Goal: Find specific page/section: Find specific page/section

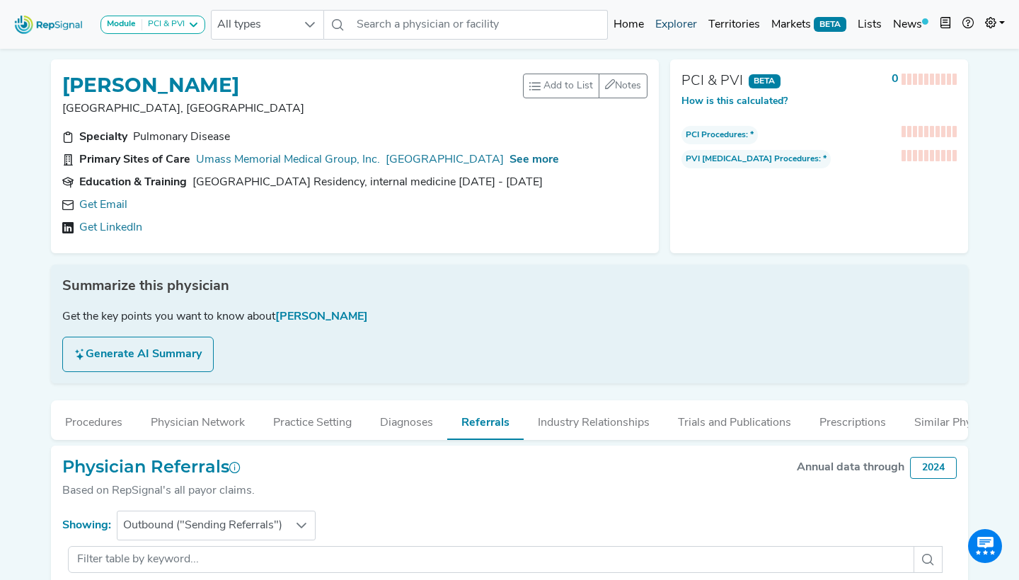
click at [684, 18] on link "Explorer" at bounding box center [676, 25] width 53 height 28
click at [992, 25] on icon at bounding box center [990, 22] width 11 height 11
click at [933, 95] on link "Admin" at bounding box center [954, 89] width 112 height 28
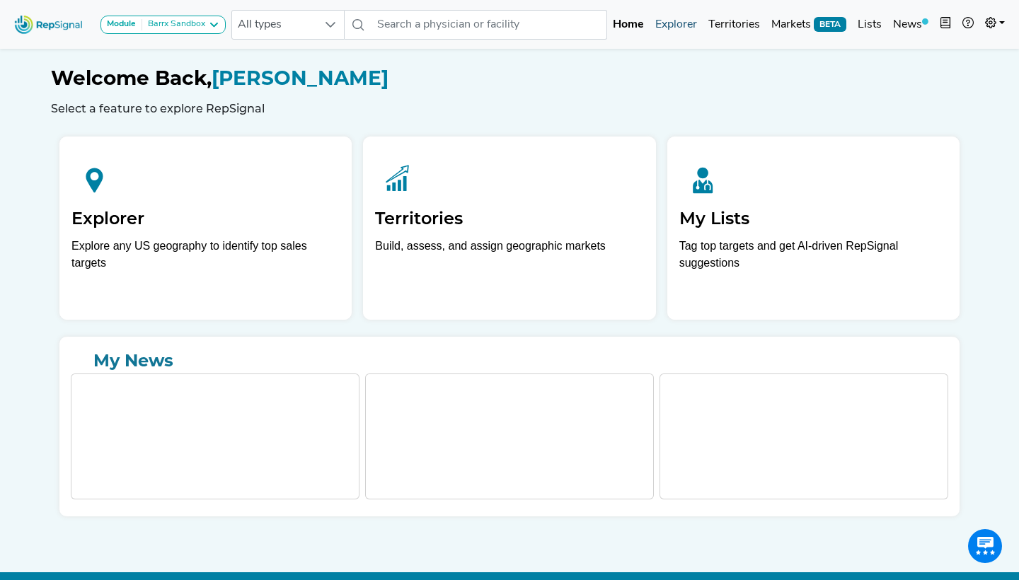
click at [687, 25] on link "Explorer" at bounding box center [676, 25] width 53 height 28
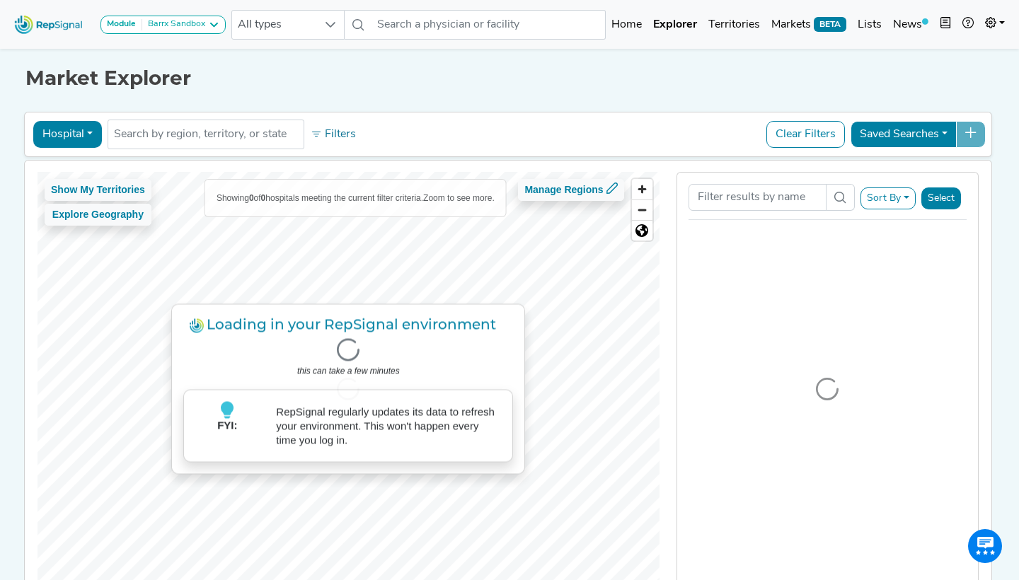
click at [183, 25] on div "Barrx Sandbox" at bounding box center [173, 24] width 63 height 11
click at [323, 94] on div "Market Explorer Hospital Physician Hospital ASC Office Health System No results…" at bounding box center [509, 332] width 934 height 574
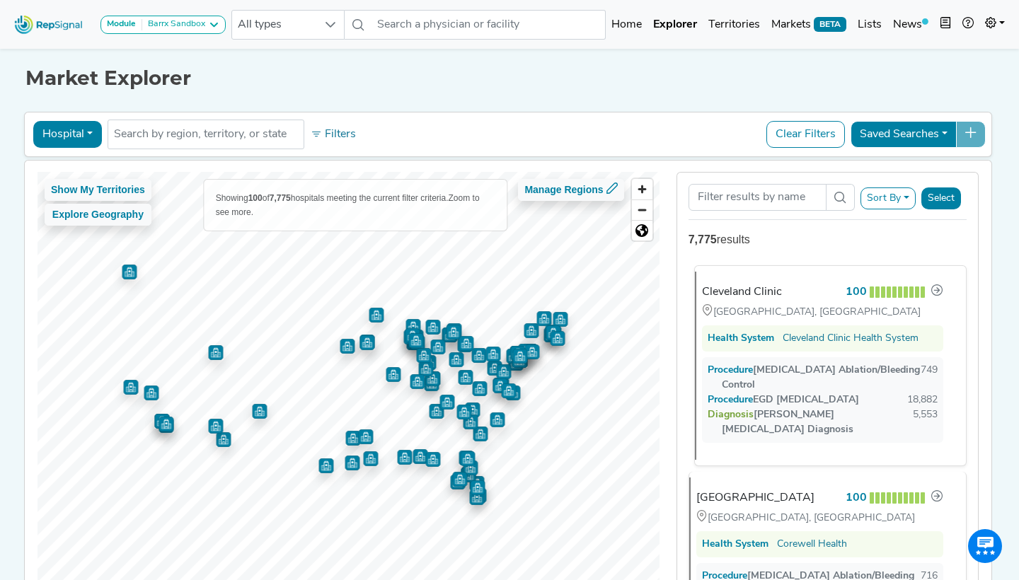
click at [735, 288] on div "Cleveland Clinic" at bounding box center [742, 292] width 80 height 17
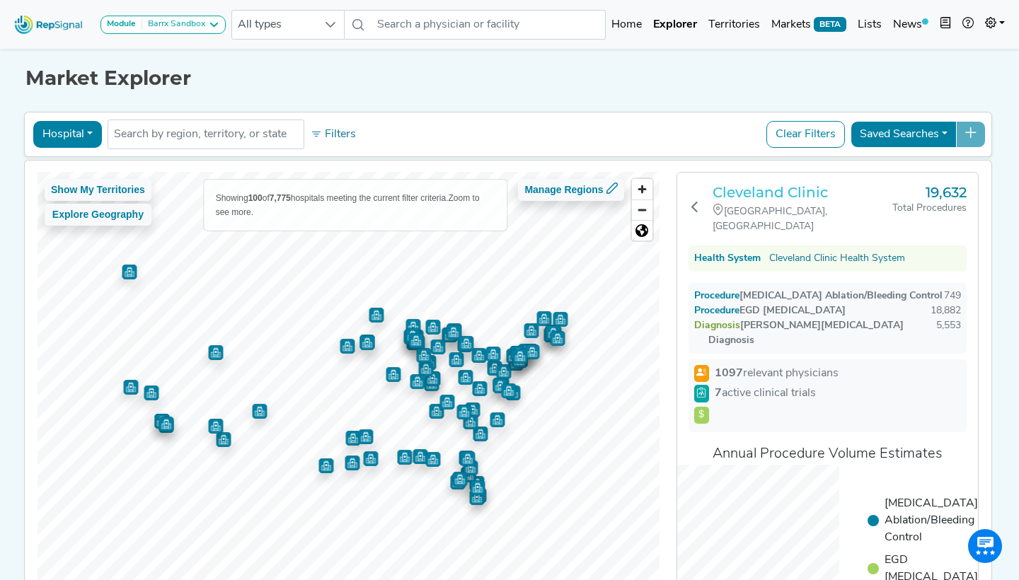
click at [797, 192] on h3 "Cleveland Clinic" at bounding box center [803, 192] width 180 height 17
click at [185, 24] on div "Barrx Sandbox" at bounding box center [173, 24] width 63 height 11
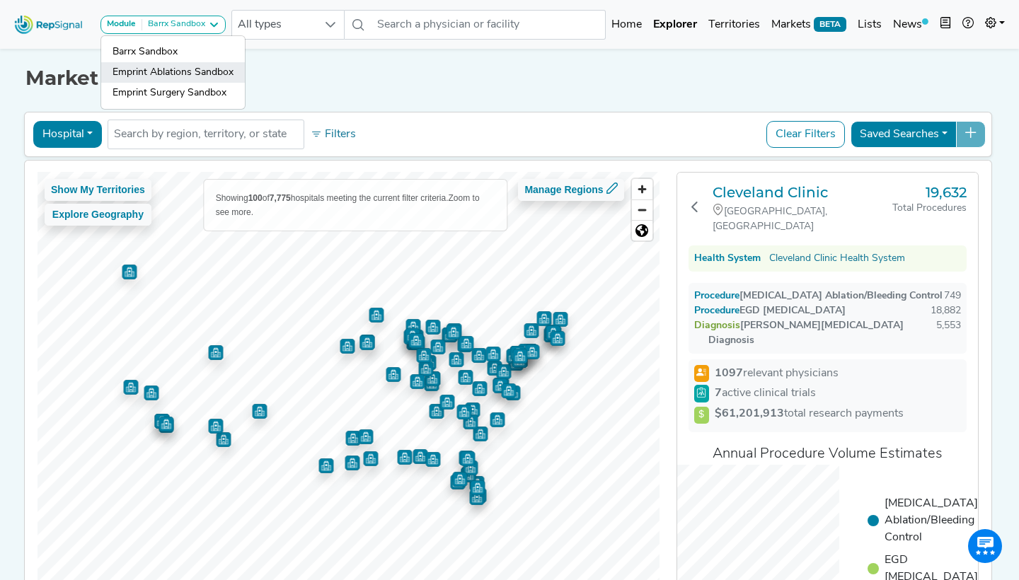
click at [174, 72] on link "Emprint Ablations Sandbox" at bounding box center [173, 72] width 144 height 21
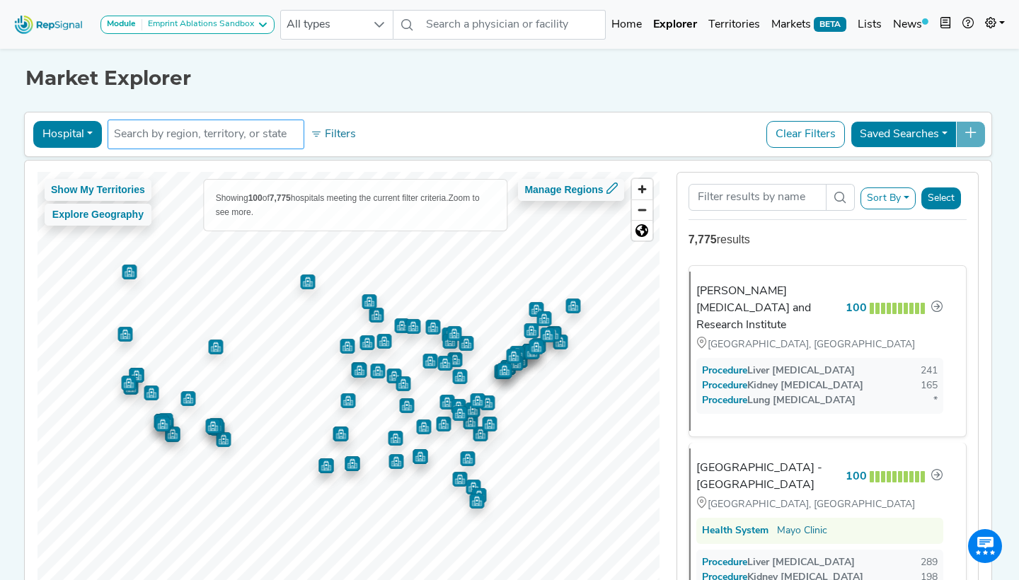
click at [179, 120] on ul at bounding box center [206, 135] width 197 height 30
click at [610, 97] on div "Market Explorer Hospital Physician Hospital ASC Office Health System No results…" at bounding box center [509, 332] width 934 height 574
click at [229, 23] on div "Emprint Ablations Sandbox" at bounding box center [198, 24] width 112 height 11
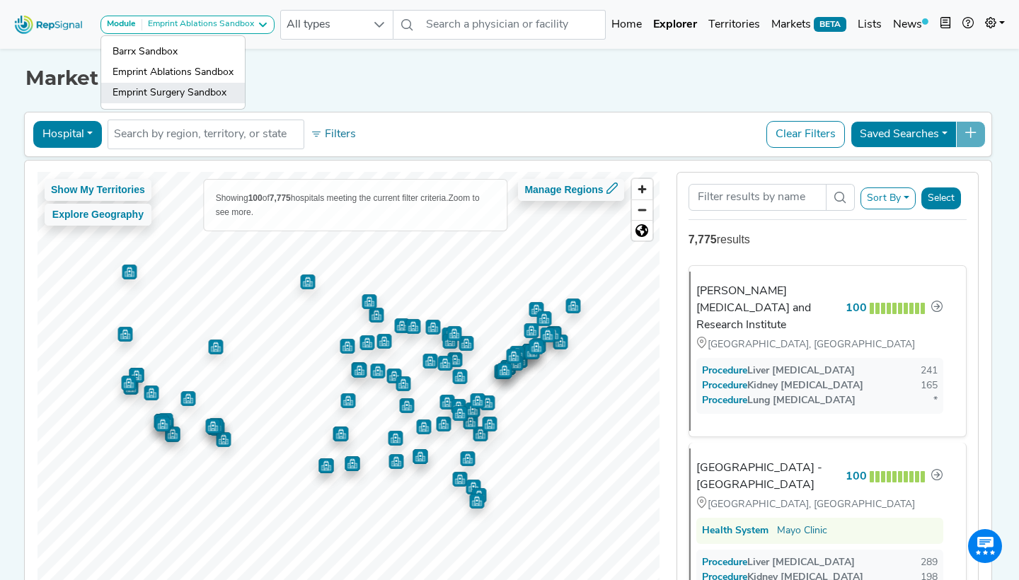
click at [200, 85] on link "Emprint Surgery Sandbox" at bounding box center [173, 93] width 144 height 21
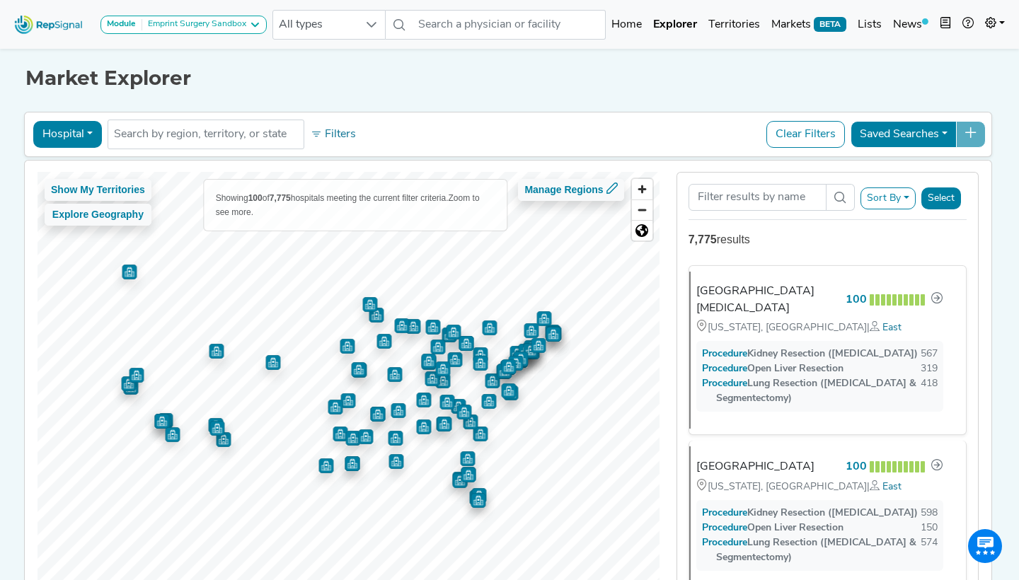
click at [200, 23] on div "Emprint Surgery Sandbox" at bounding box center [194, 24] width 104 height 11
click at [176, 55] on link "Barrx Sandbox" at bounding box center [173, 52] width 144 height 21
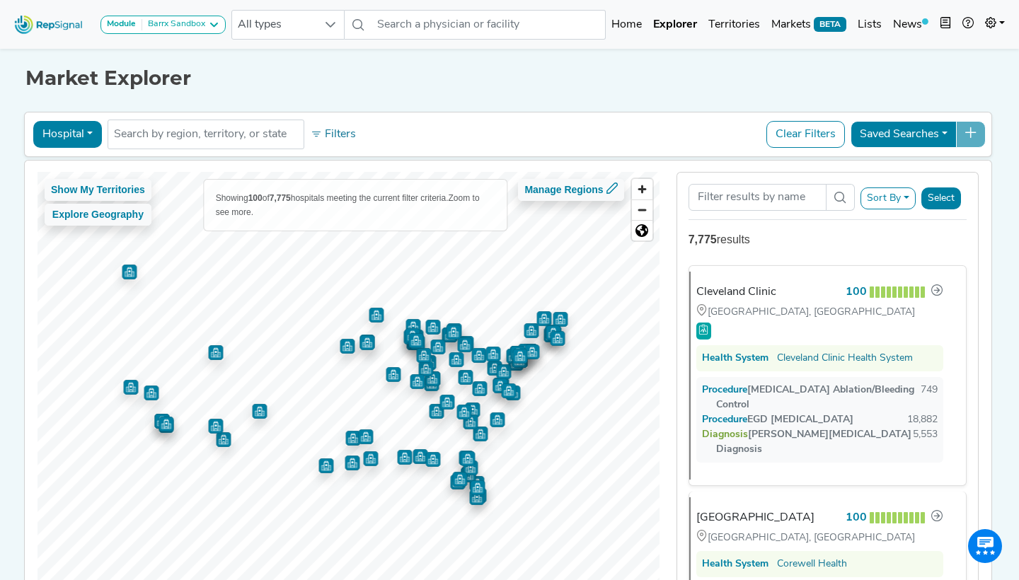
click at [210, 25] on icon at bounding box center [213, 24] width 11 height 11
click at [996, 9] on div "Module Barrx Sandbox Barrx Sandbox Emprint Ablations Sandbox Emprint Surgery Sa…" at bounding box center [509, 25] width 1019 height 38
click at [996, 31] on link at bounding box center [995, 25] width 31 height 28
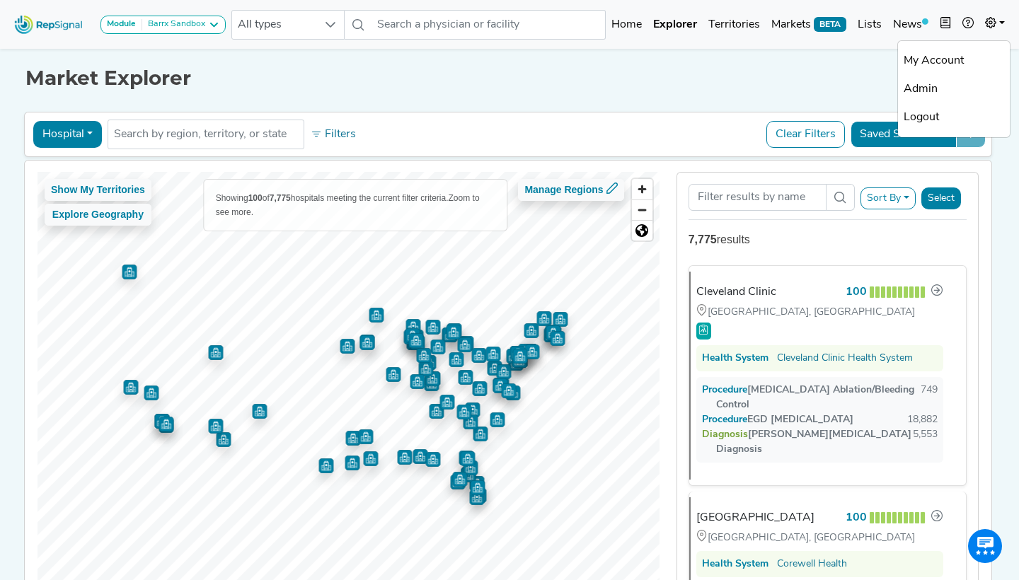
click at [922, 84] on link "Admin" at bounding box center [954, 89] width 112 height 28
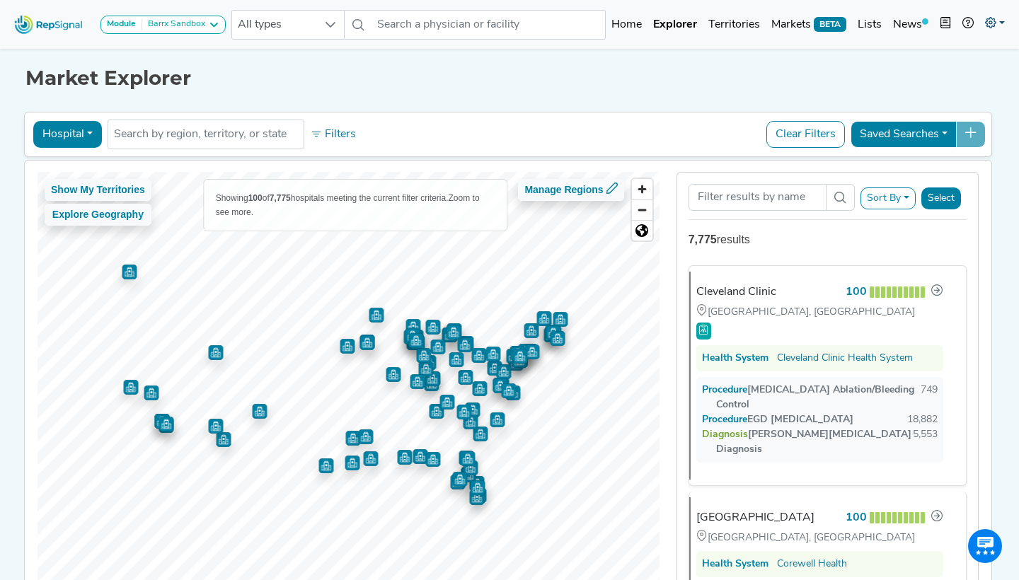
click at [995, 23] on icon at bounding box center [990, 22] width 11 height 11
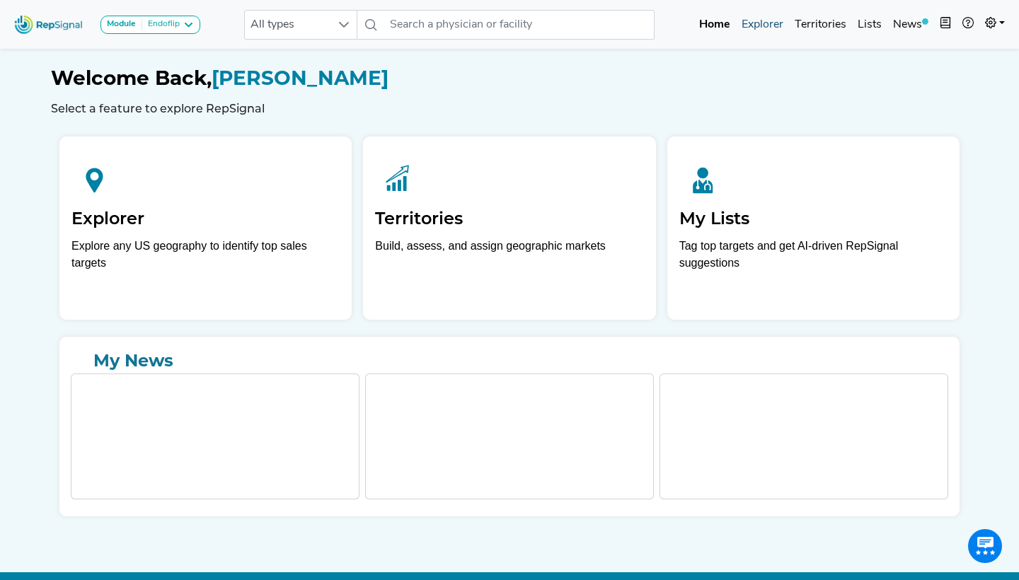
click at [763, 33] on link "Explorer" at bounding box center [762, 25] width 53 height 28
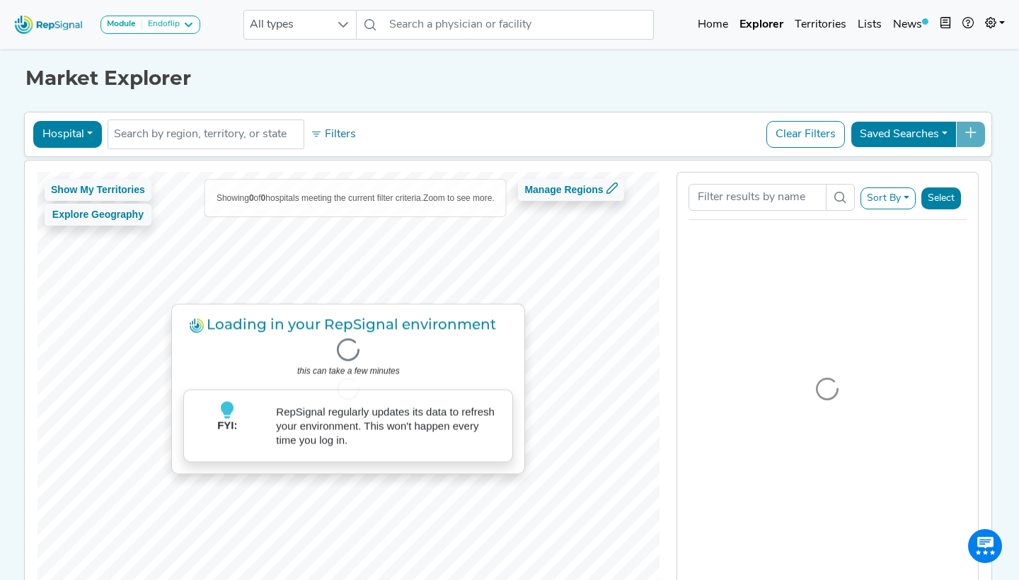
click at [188, 33] on button "Module Endoflip" at bounding box center [151, 25] width 100 height 18
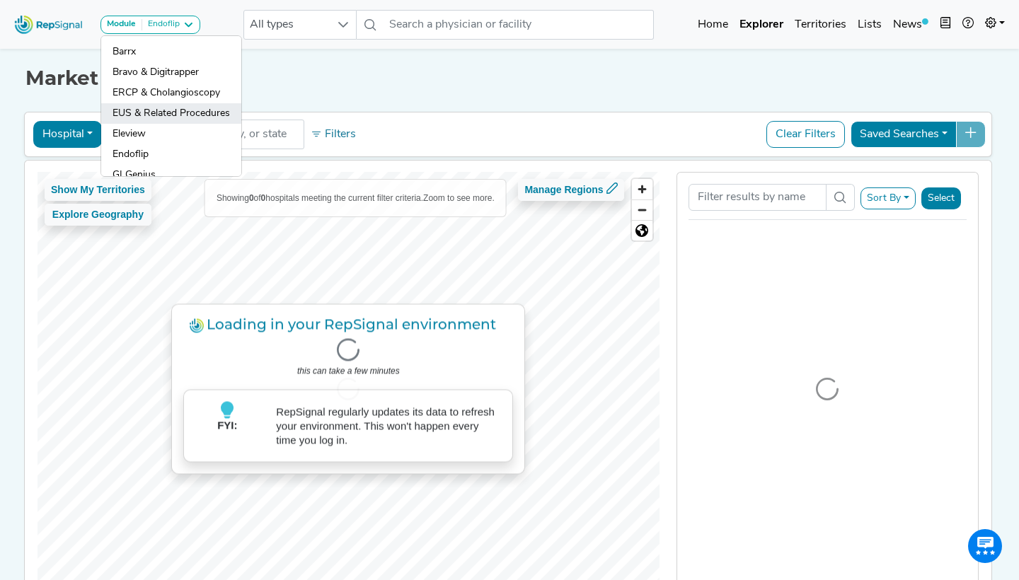
click at [186, 112] on link "EUS & Related Procedures" at bounding box center [171, 113] width 140 height 21
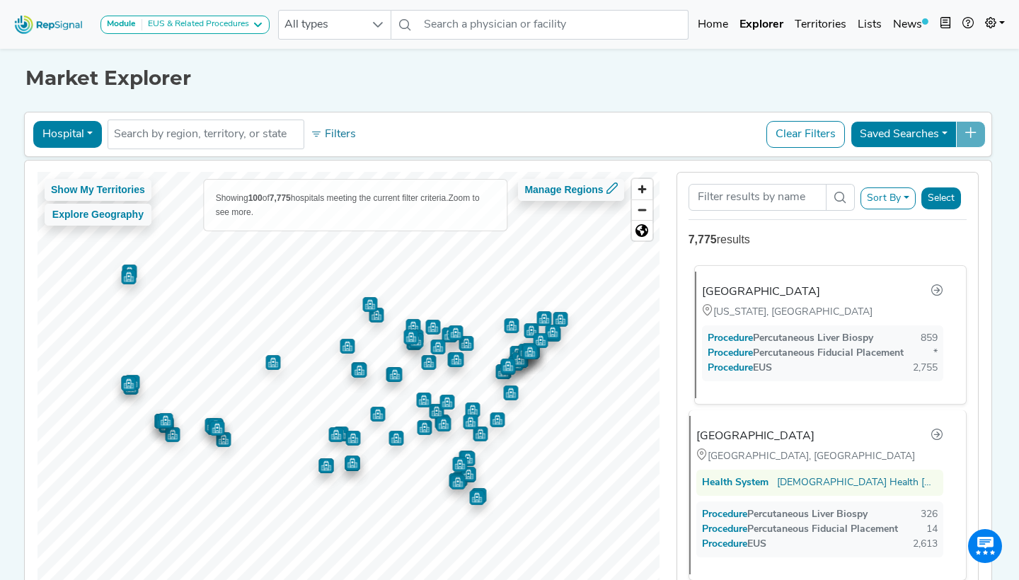
click at [802, 280] on div "NYU Langone Hospitals New York, NY Procedure Percutaneous Liver Biospy 859 Proc…" at bounding box center [825, 335] width 260 height 127
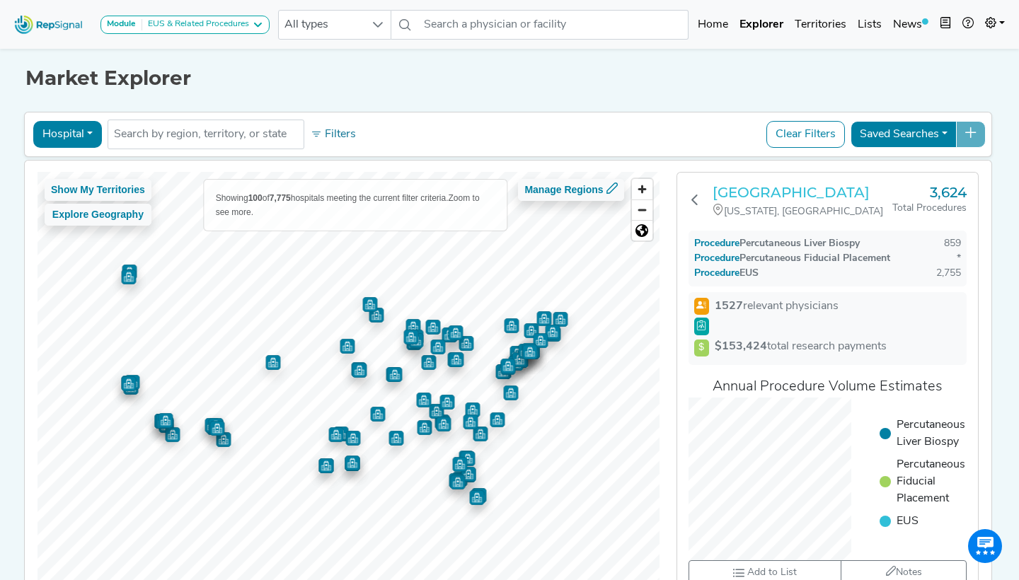
click at [779, 190] on h3 "NYU Langone Hospitals" at bounding box center [803, 192] width 180 height 17
click at [476, 26] on input "text" at bounding box center [553, 25] width 270 height 30
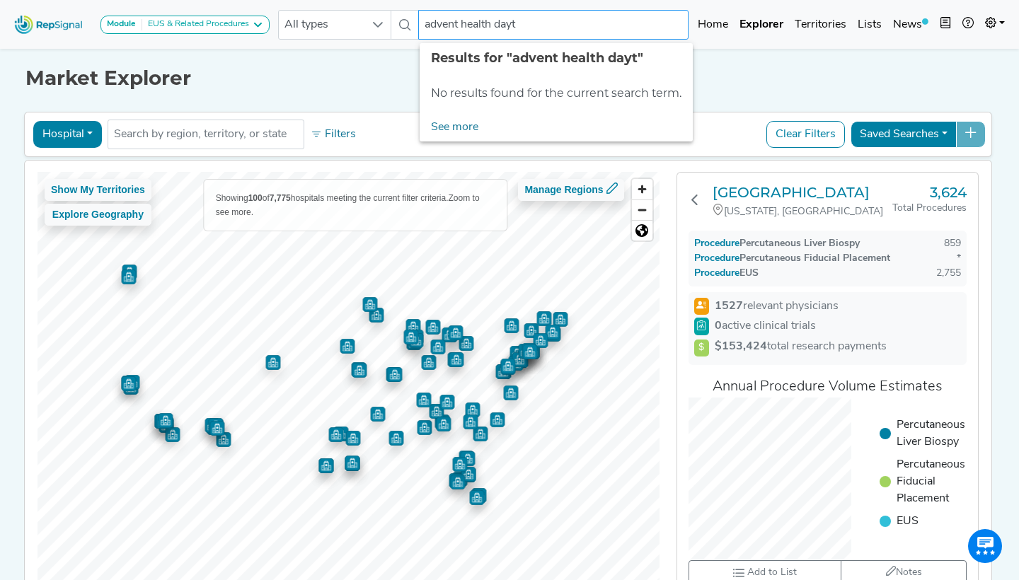
type input "advent health day"
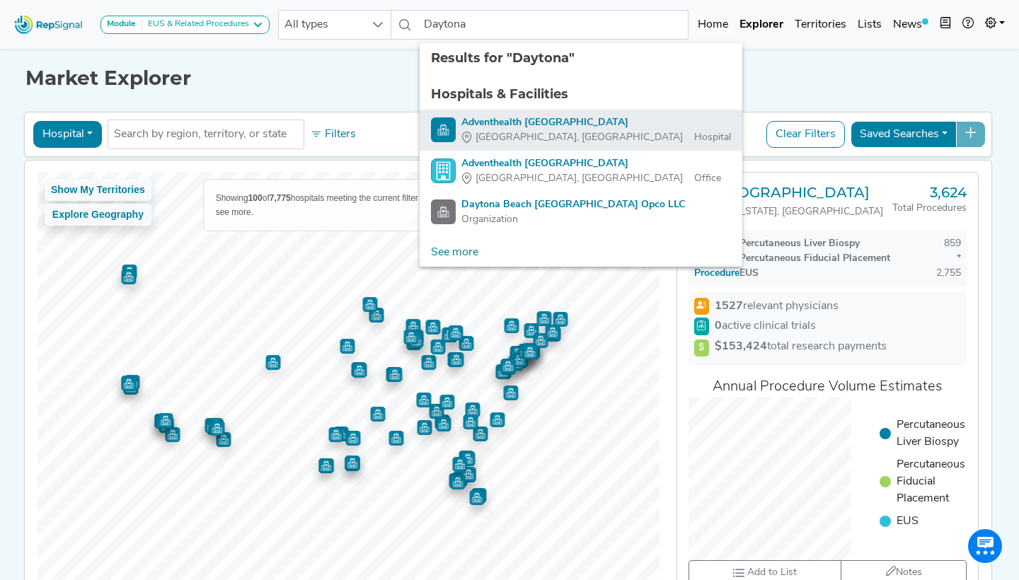
click at [582, 124] on div "Adventhealth Daytona Beach" at bounding box center [597, 122] width 270 height 15
type input "Adventhealth Daytona Beach"
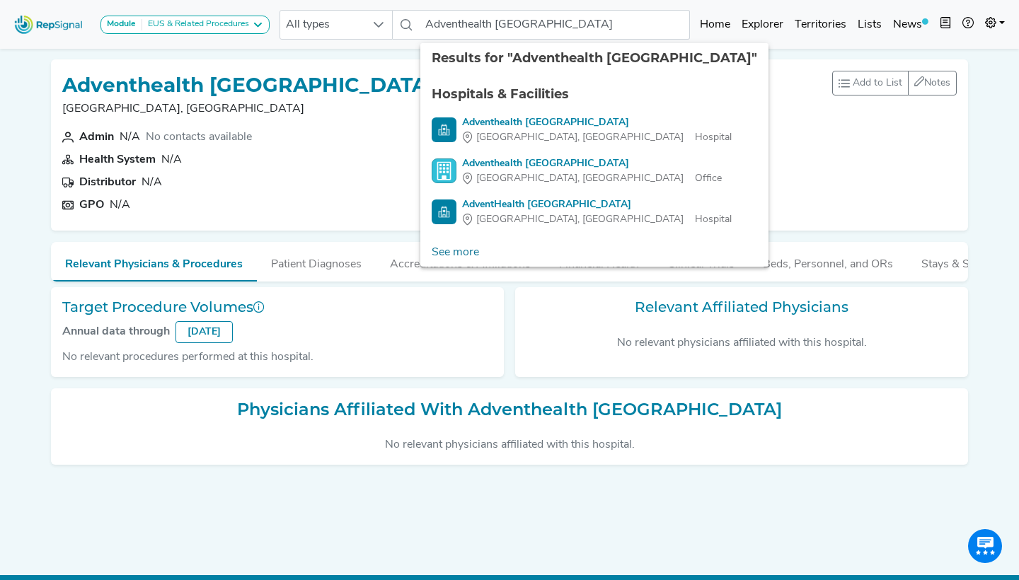
click at [319, 122] on div "Adventhealth Daytona Beach Daytona Beach, FL" at bounding box center [248, 100] width 372 height 58
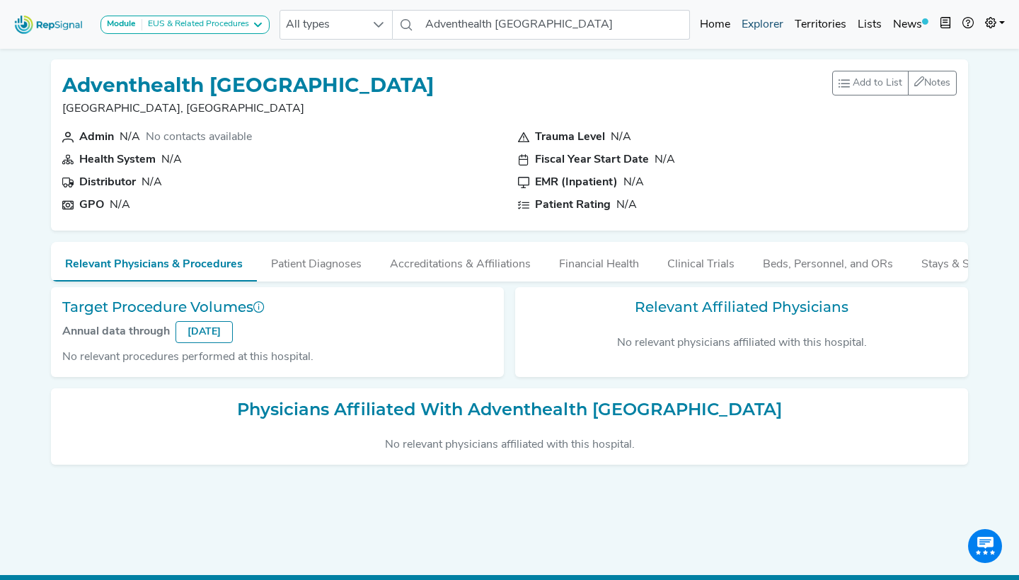
click at [764, 41] on div "Module EUS & Related Procedures Barrx Bravo & Digitrapper ERCP & Cholangioscopy…" at bounding box center [509, 25] width 1019 height 38
click at [764, 28] on link "Explorer" at bounding box center [762, 25] width 53 height 28
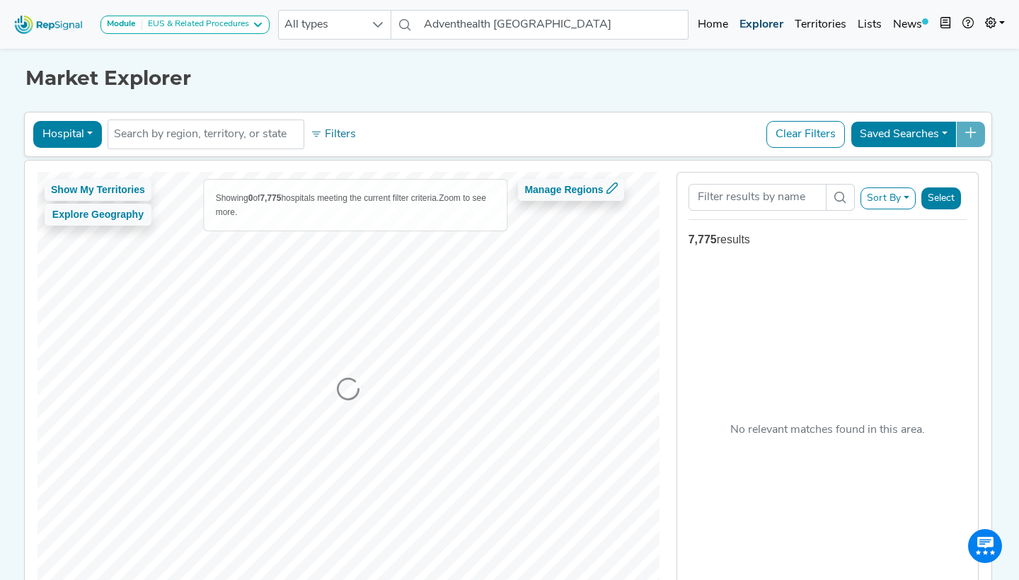
click at [754, 24] on link "Explorer" at bounding box center [761, 25] width 55 height 28
click at [762, 31] on link "Explorer" at bounding box center [761, 25] width 55 height 28
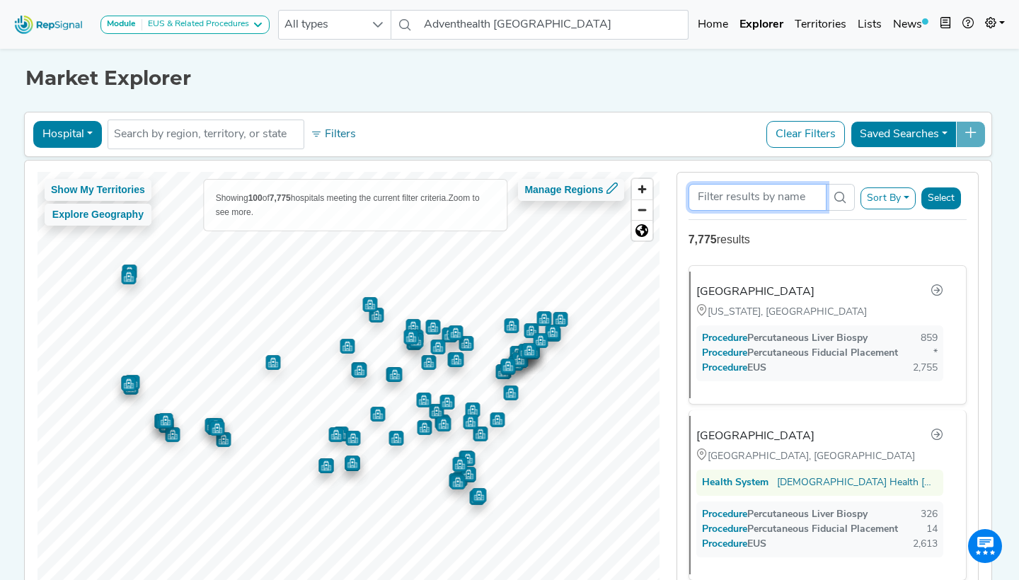
click at [729, 210] on input "Search Term" at bounding box center [758, 197] width 139 height 27
click at [724, 205] on input "Search Term" at bounding box center [758, 197] width 139 height 27
click at [706, 197] on input "Search Term" at bounding box center [758, 197] width 139 height 27
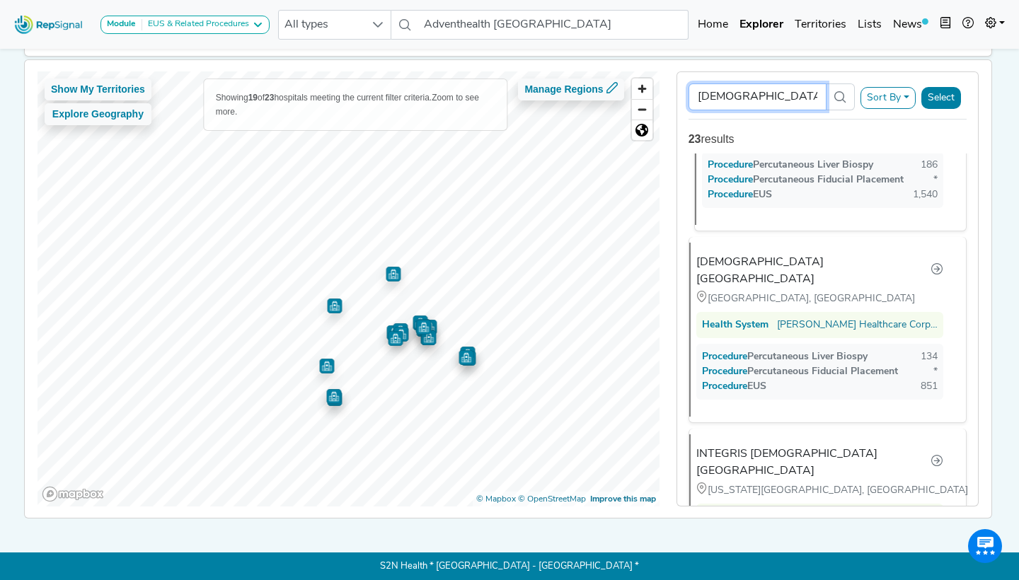
scroll to position [319, 0]
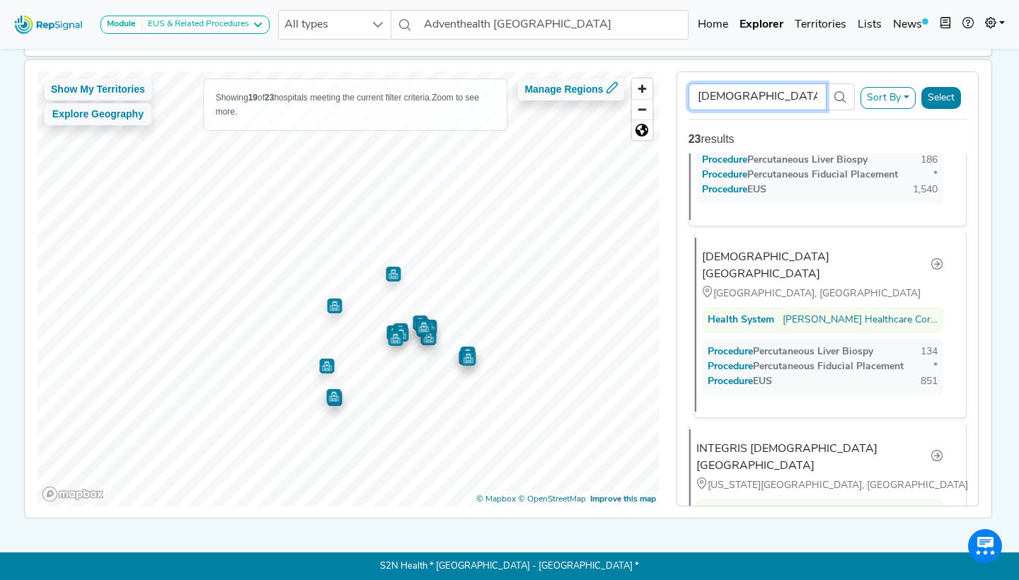
type input "[DEMOGRAPHIC_DATA][GEOGRAPHIC_DATA]"
click at [748, 249] on div "[DEMOGRAPHIC_DATA][GEOGRAPHIC_DATA]" at bounding box center [816, 266] width 229 height 34
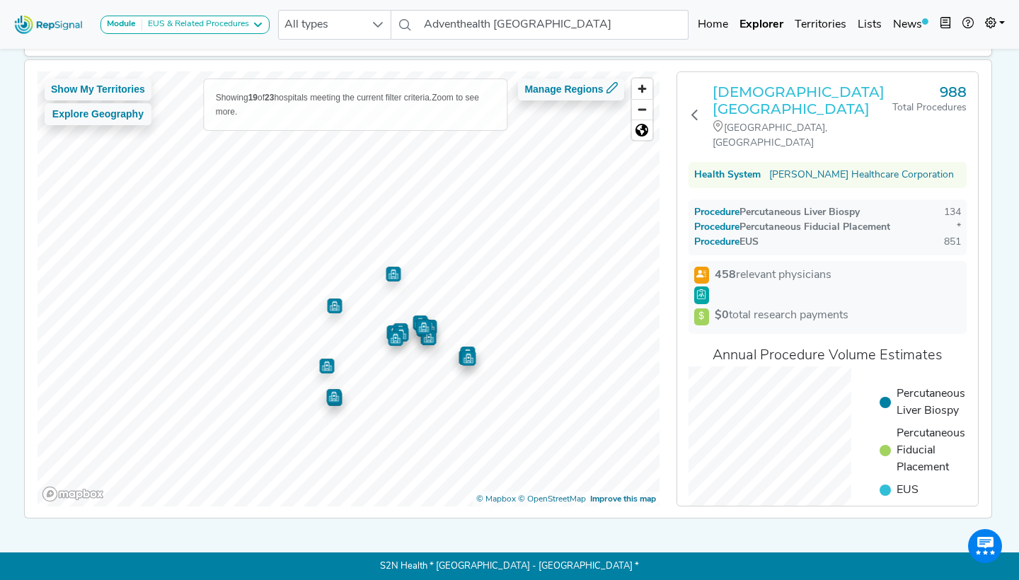
click at [755, 89] on h3 "[DEMOGRAPHIC_DATA][GEOGRAPHIC_DATA]" at bounding box center [803, 101] width 180 height 34
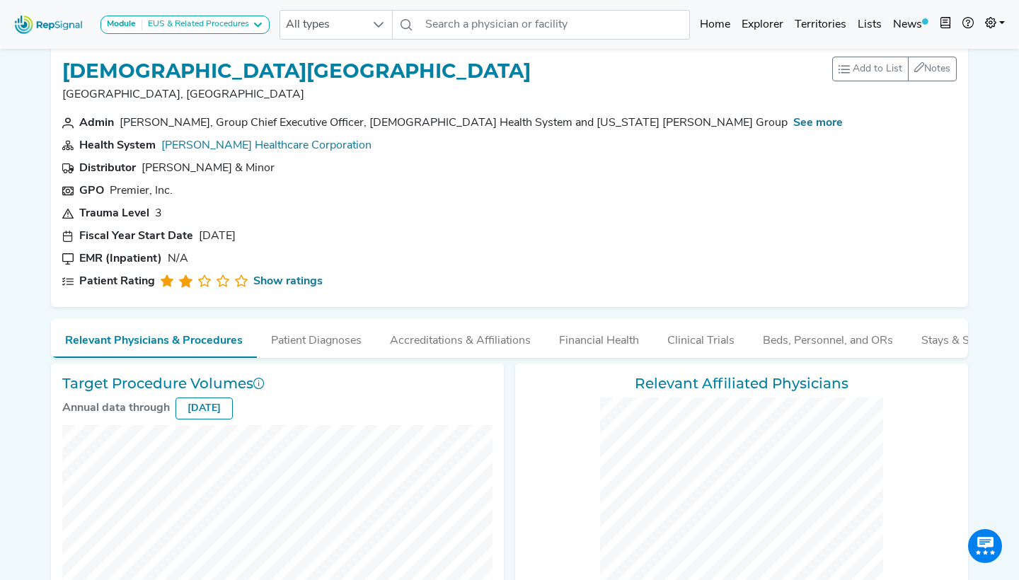
scroll to position [14, 0]
click at [994, 26] on icon at bounding box center [990, 22] width 11 height 11
click at [930, 93] on link "Admin" at bounding box center [954, 89] width 112 height 28
